Goal: Check status: Check status

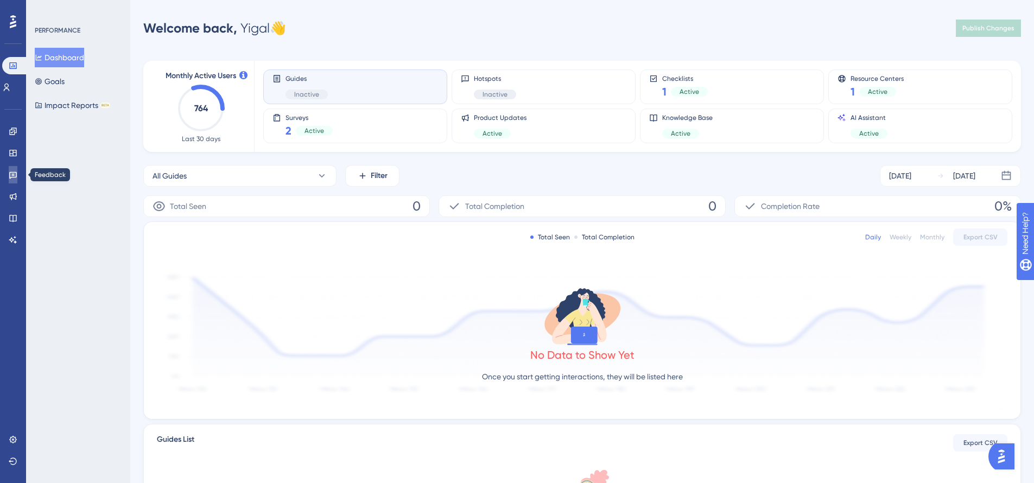
click at [17, 181] on link at bounding box center [13, 174] width 9 height 17
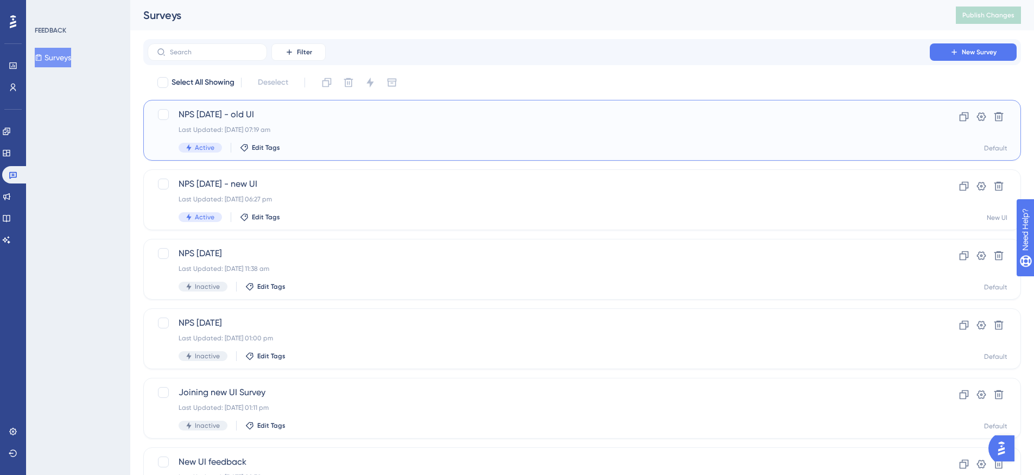
click at [423, 132] on div "Last Updated: [DATE] 07:19 am" at bounding box center [539, 129] width 720 height 9
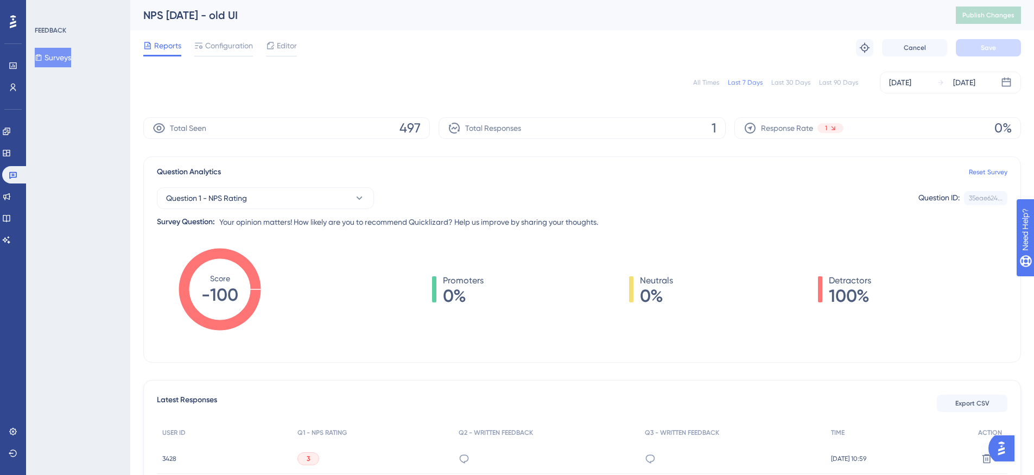
click at [706, 83] on div "All Times" at bounding box center [706, 82] width 26 height 9
click at [18, 179] on link at bounding box center [15, 174] width 26 height 17
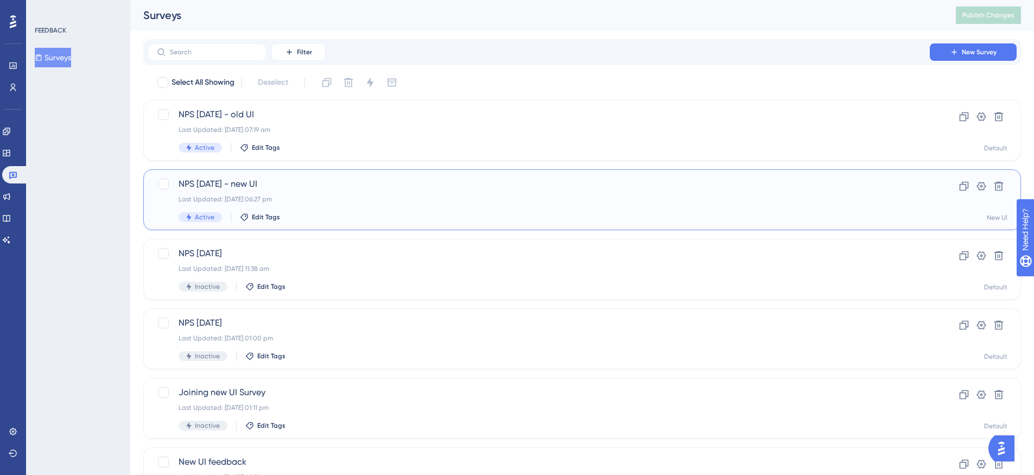
click at [286, 183] on span "NPS [DATE] - new UI" at bounding box center [539, 183] width 720 height 13
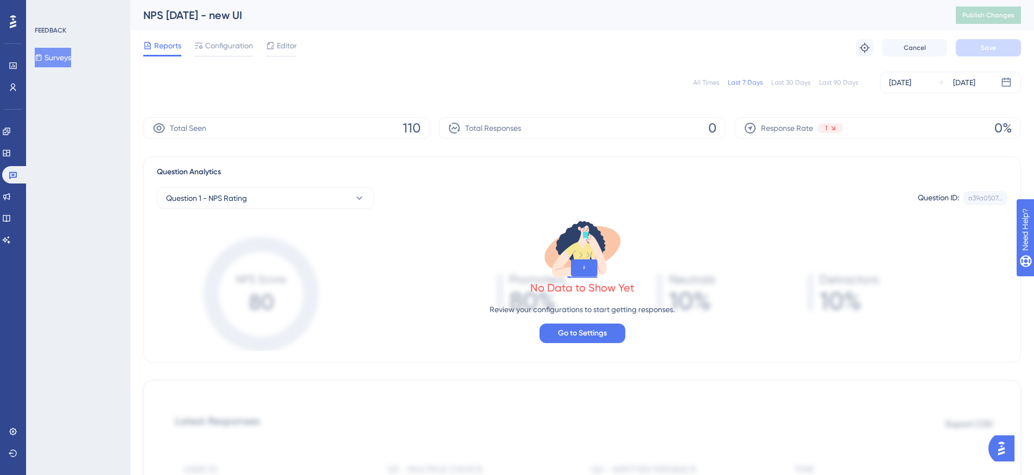
click at [707, 80] on div "All Times" at bounding box center [706, 82] width 26 height 9
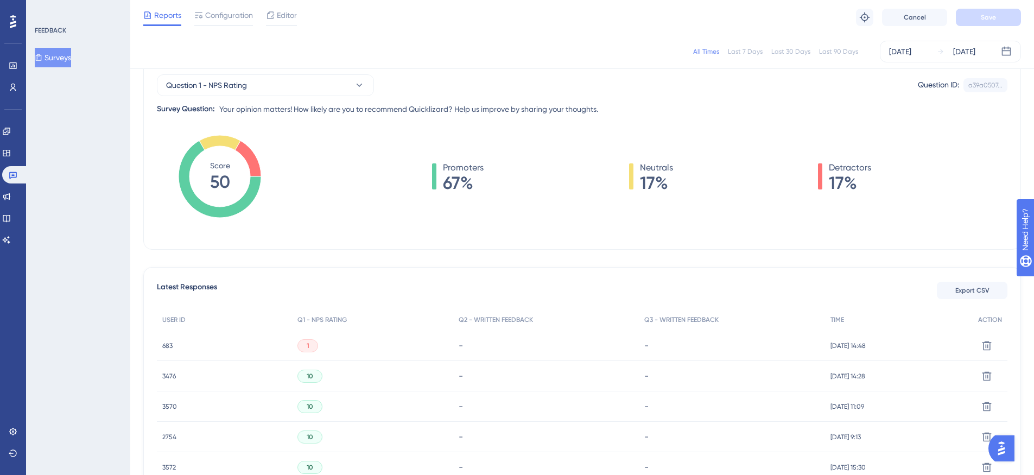
scroll to position [230, 0]
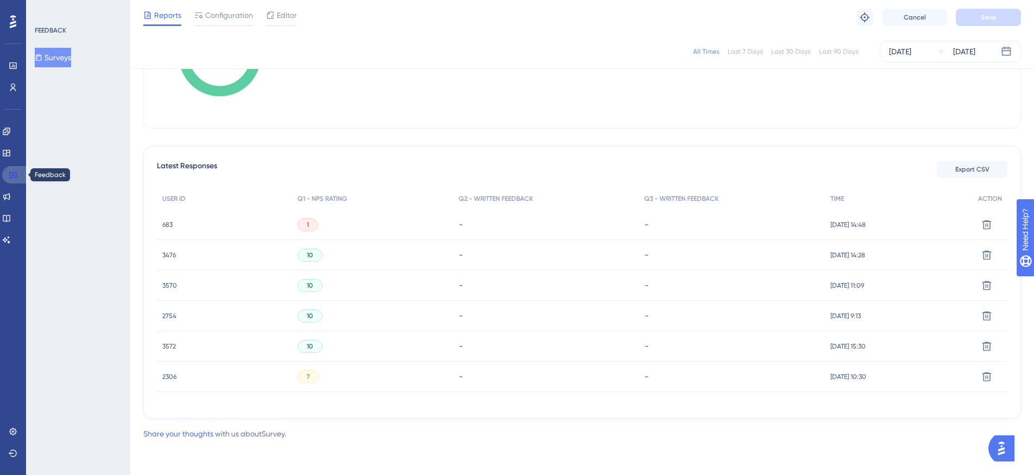
click at [12, 173] on icon at bounding box center [13, 174] width 9 height 9
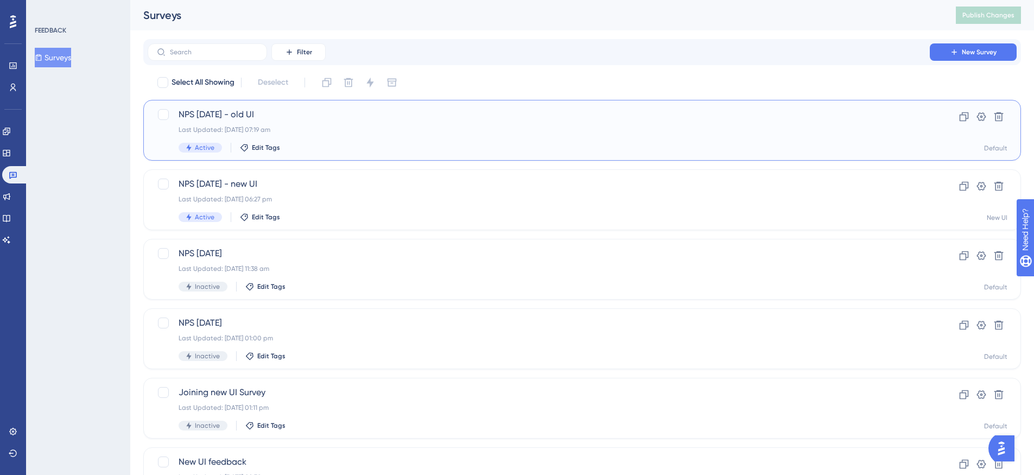
click at [376, 136] on div "NPS [DATE] - old UI Last Updated: [DATE] 07:19 am Active Edit Tags" at bounding box center [539, 130] width 720 height 45
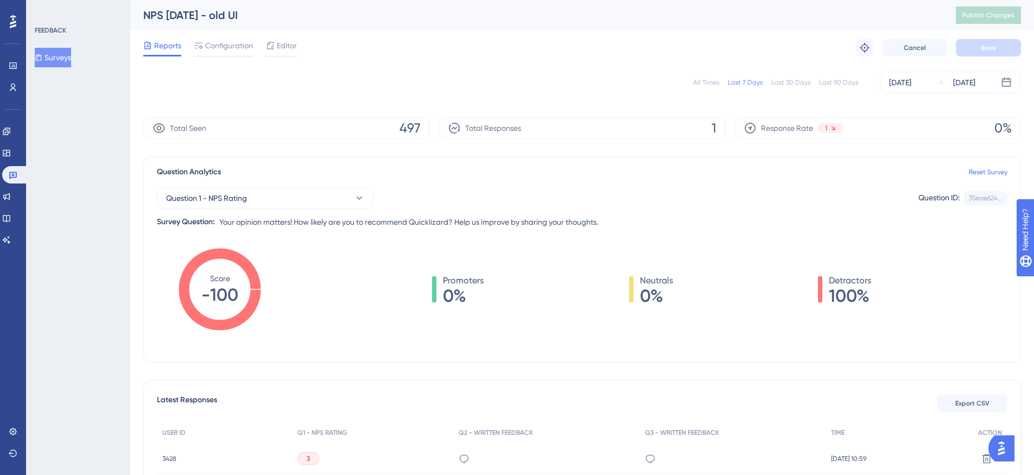
click at [711, 79] on div "All Times" at bounding box center [706, 82] width 26 height 9
